Goal: Task Accomplishment & Management: Complete application form

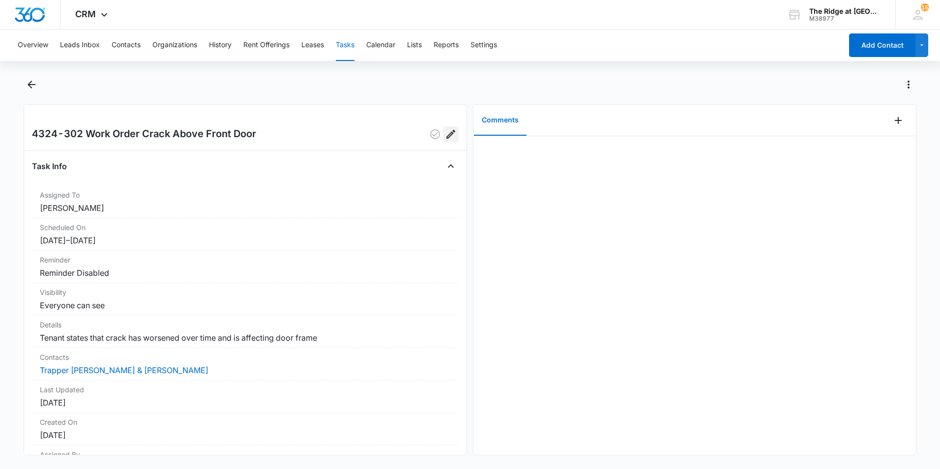
click at [446, 136] on icon "Edit" at bounding box center [450, 134] width 9 height 9
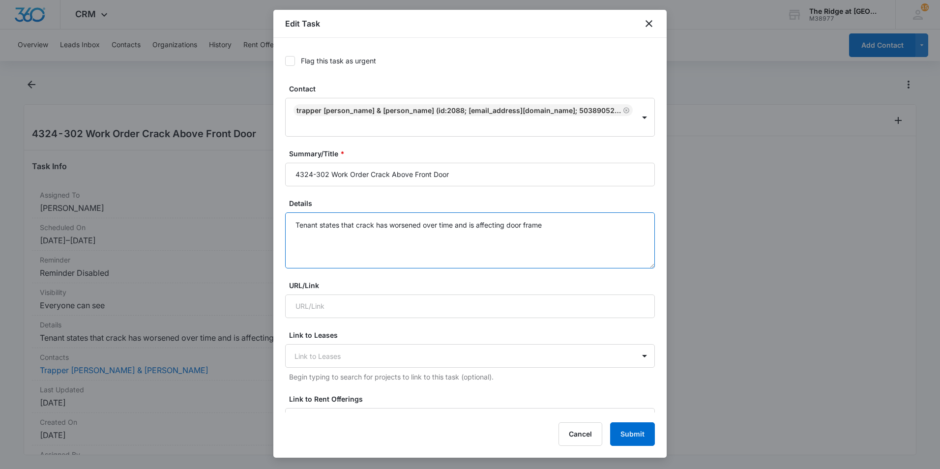
click at [575, 224] on textarea "Tenant states that crack has worsened over time and is affecting door frame" at bounding box center [470, 240] width 370 height 56
click at [510, 243] on textarea "Tenant states that crack has worsened over time and is affecting door frame Ten…" at bounding box center [470, 240] width 370 height 56
click at [504, 248] on textarea "Tenant states that crack has worsened over time and is affecting door frame Ten…" at bounding box center [470, 240] width 370 height 56
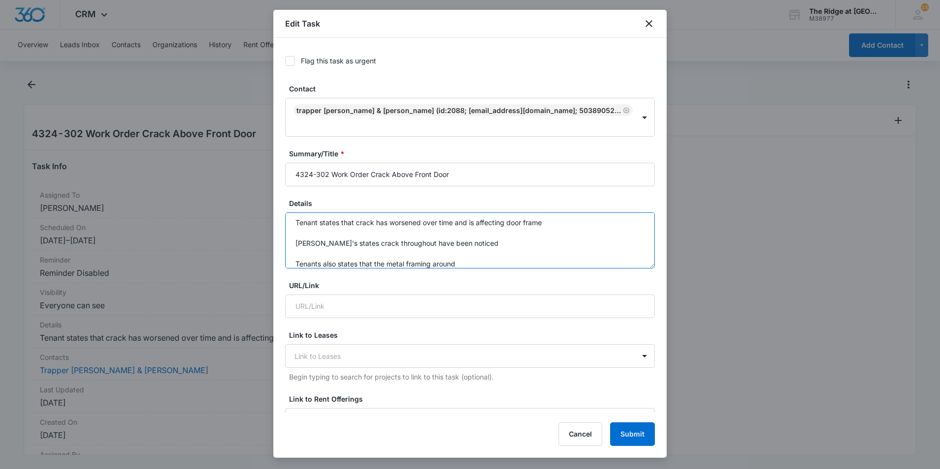
click at [474, 247] on textarea "Tenant states that crack has worsened over time and is affecting door frame [PE…" at bounding box center [470, 240] width 370 height 56
click at [595, 243] on textarea "Tenant states that crack has worsened over time and is affecting door frame [PE…" at bounding box center [470, 240] width 370 height 56
click at [516, 249] on textarea "Tenant states that crack has worsened over time and is affecting door frame [PE…" at bounding box center [470, 240] width 370 height 56
type textarea "Tenant states that crack has worsened over time and is affecting door frame [PE…"
click at [278, 60] on div "Flag this task as urgent Contact Trapper [PERSON_NAME] & [PERSON_NAME] (ID:2088…" at bounding box center [469, 225] width 393 height 375
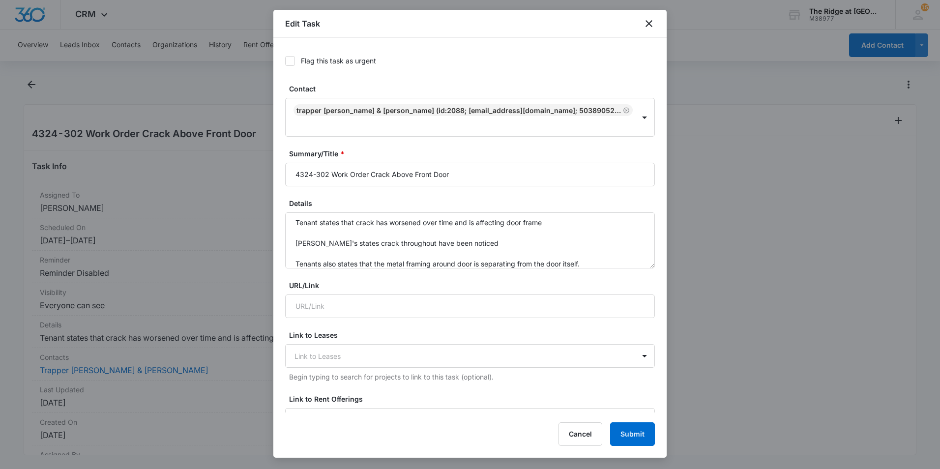
click at [290, 61] on icon at bounding box center [290, 61] width 6 height 4
click at [285, 61] on input "Flag this task as urgent" at bounding box center [285, 61] width 0 height 0
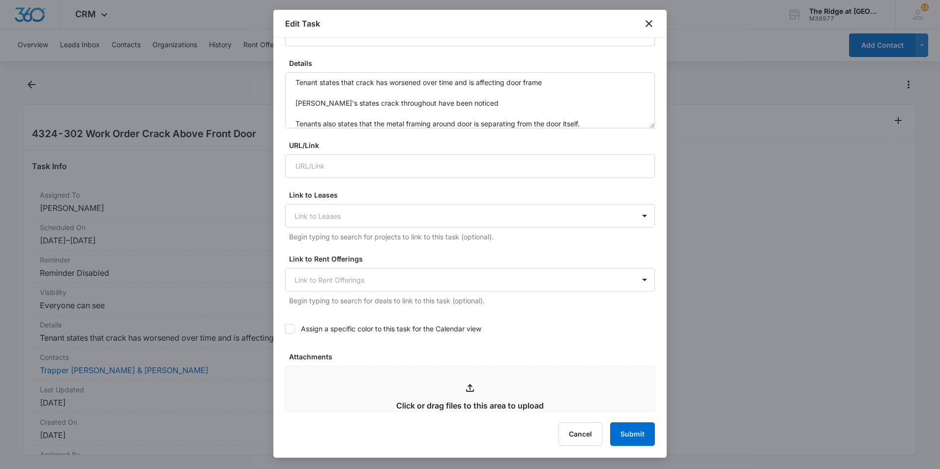
scroll to position [295, 0]
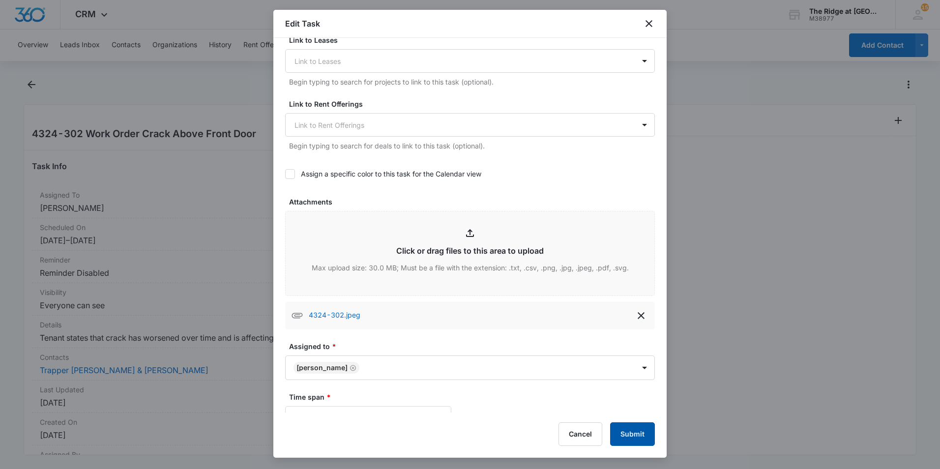
click at [645, 434] on button "Submit" at bounding box center [632, 434] width 45 height 24
